Goal: Information Seeking & Learning: Learn about a topic

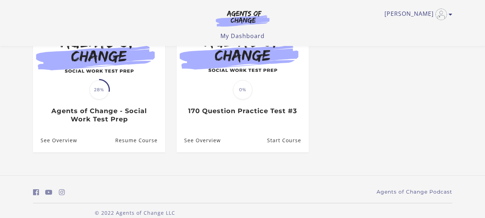
scroll to position [103, 0]
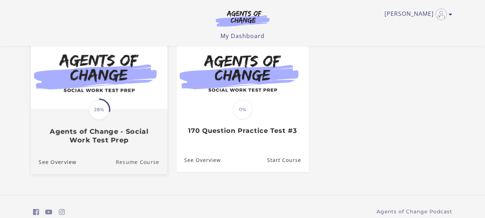
click at [138, 164] on link "Resume Course" at bounding box center [142, 162] width 52 height 24
